Goal: Information Seeking & Learning: Find specific fact

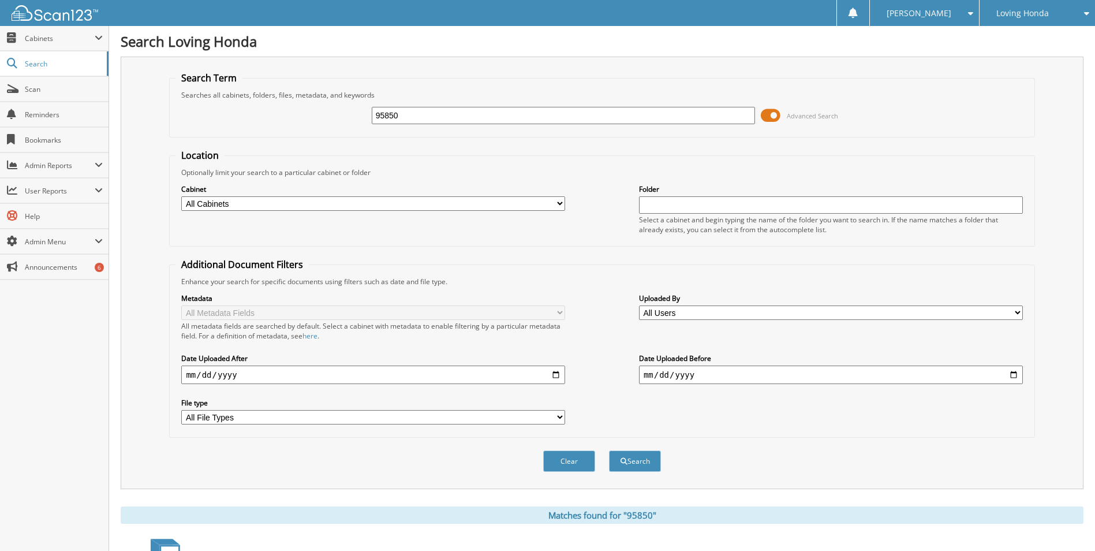
drag, startPoint x: 398, startPoint y: 115, endPoint x: 352, endPoint y: 121, distance: 47.2
click at [352, 121] on div "95850 Advanced Search" at bounding box center [602, 115] width 853 height 31
type input "94256"
click at [609, 450] on button "Search" at bounding box center [635, 460] width 52 height 21
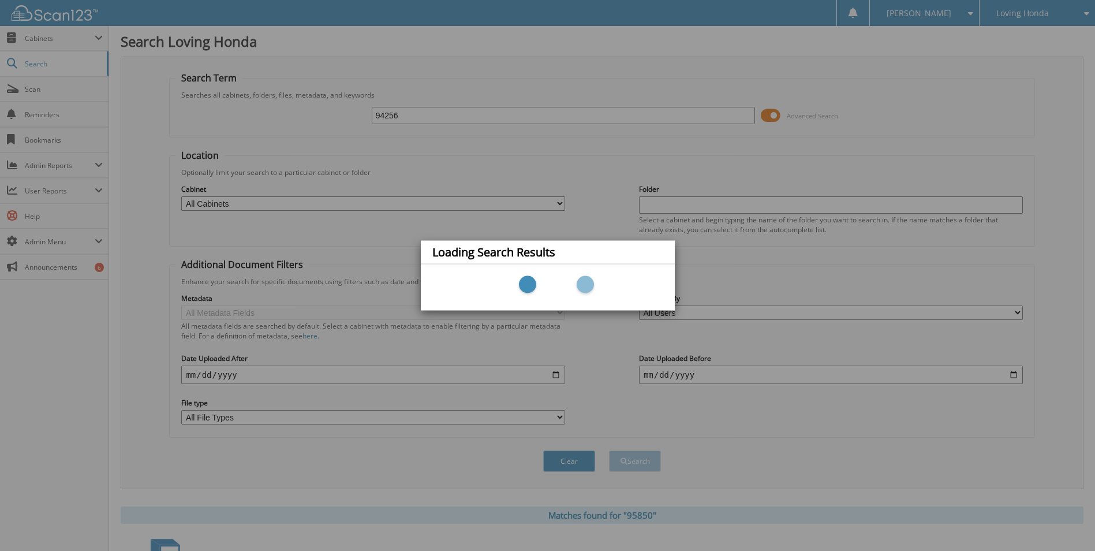
click at [442, 115] on div "Loading Search Results" at bounding box center [547, 275] width 1095 height 551
click at [445, 108] on div "Loading Search Results" at bounding box center [547, 275] width 1095 height 551
drag, startPoint x: 427, startPoint y: 123, endPoint x: 398, endPoint y: 112, distance: 31.4
click at [401, 113] on div "Loading Search Results" at bounding box center [547, 275] width 1095 height 551
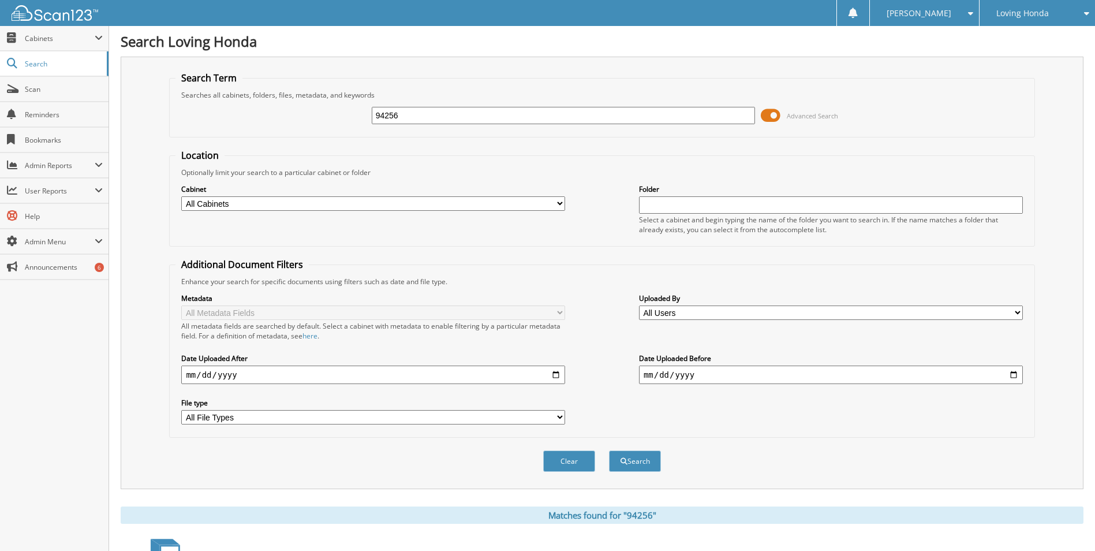
click at [431, 120] on input "94256" at bounding box center [564, 115] width 384 height 17
type input "94253"
click at [632, 468] on button "Search" at bounding box center [635, 460] width 52 height 21
